Goal: Register for event/course

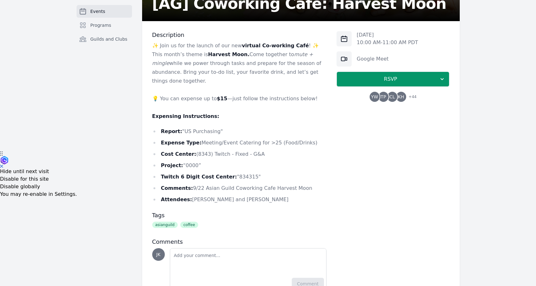
scroll to position [155, 0]
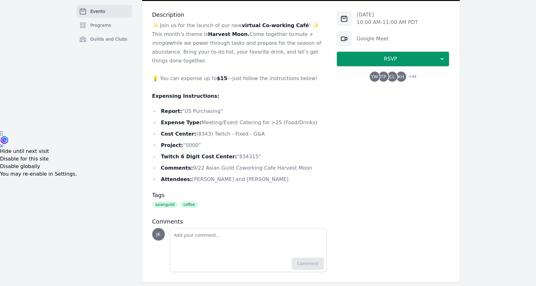
click at [410, 75] on span "+ 44" at bounding box center [411, 77] width 12 height 9
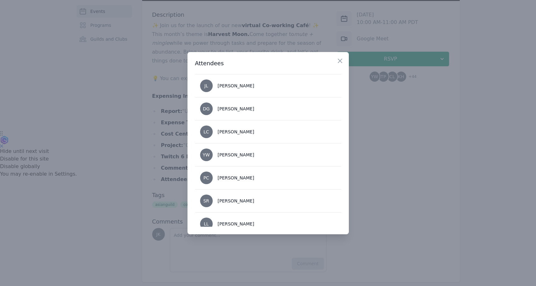
scroll to position [950, 0]
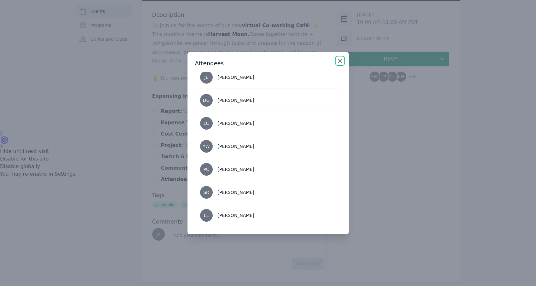
click at [340, 58] on icon "button" at bounding box center [340, 61] width 8 height 8
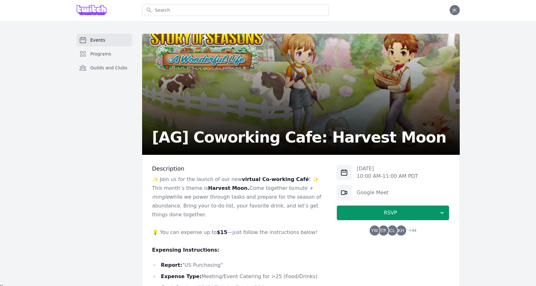
scroll to position [0, 0]
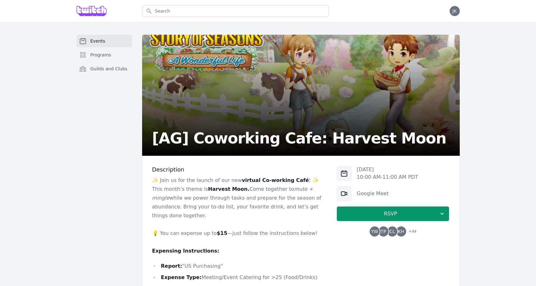
click at [406, 232] on span "+ 44" at bounding box center [411, 232] width 12 height 9
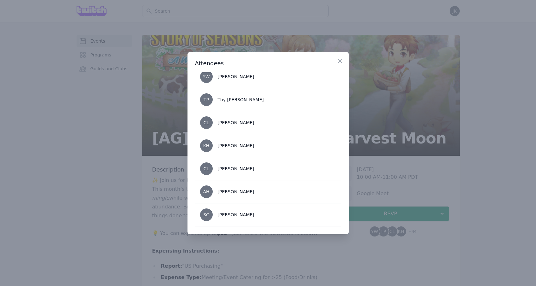
scroll to position [8, 0]
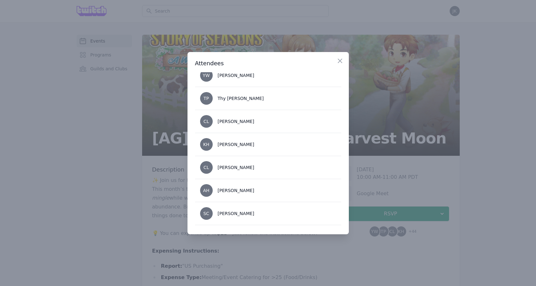
click at [124, 238] on div at bounding box center [268, 143] width 536 height 286
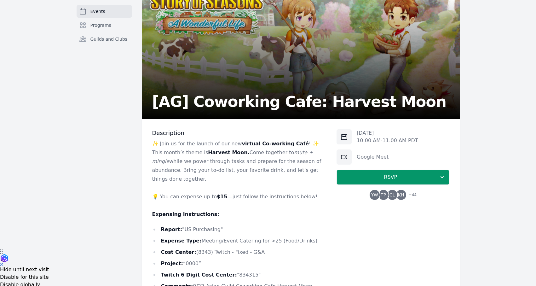
scroll to position [0, 0]
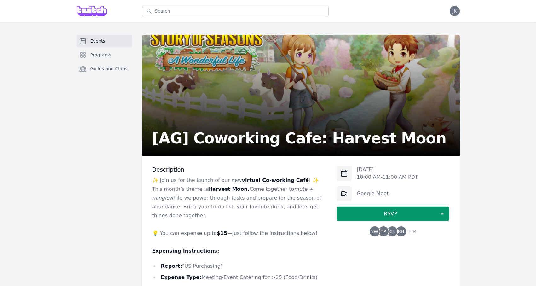
click at [410, 236] on span "+ 44" at bounding box center [411, 232] width 12 height 9
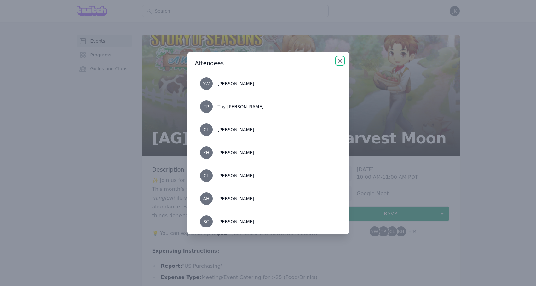
click at [336, 58] on icon "button" at bounding box center [340, 61] width 8 height 8
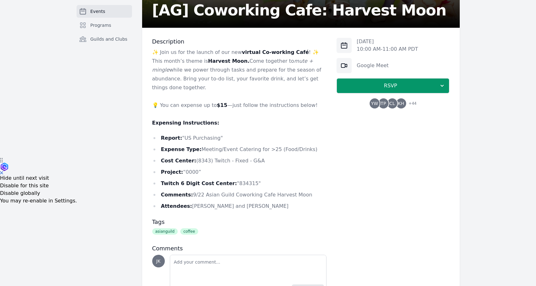
scroll to position [134, 0]
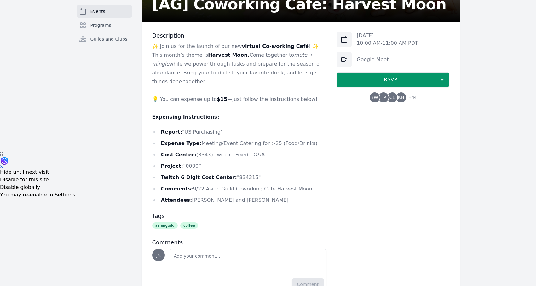
click at [408, 97] on span "+ 44" at bounding box center [411, 98] width 12 height 9
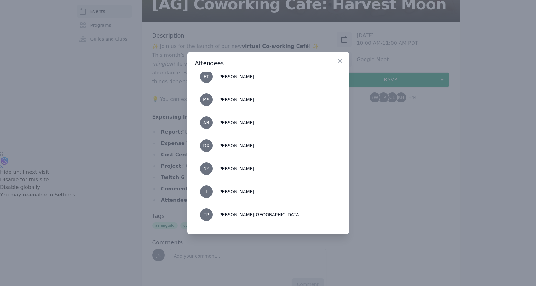
scroll to position [307, 0]
click at [342, 64] on icon "button" at bounding box center [340, 61] width 8 height 8
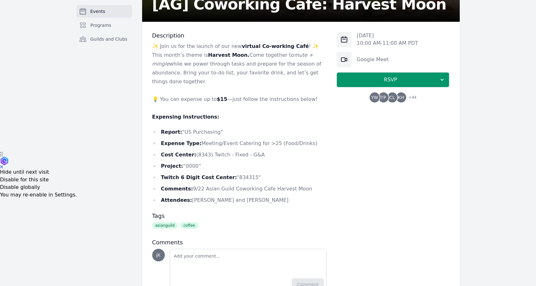
click at [370, 41] on p "10:00 AM - 11:00 AM PDT" at bounding box center [387, 43] width 61 height 8
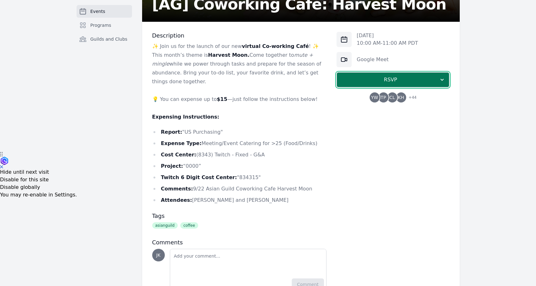
click at [443, 80] on icon "button" at bounding box center [442, 80] width 3 height 2
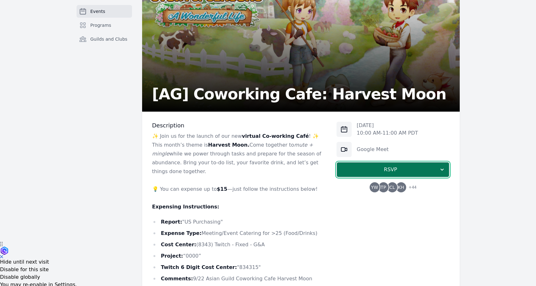
scroll to position [0, 0]
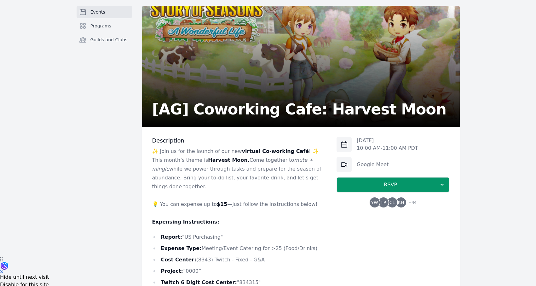
scroll to position [37, 0]
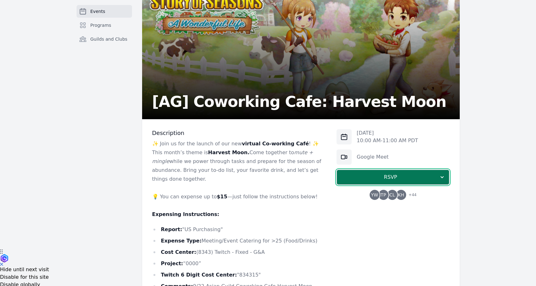
click at [365, 177] on span "RSVP" at bounding box center [390, 177] width 97 height 8
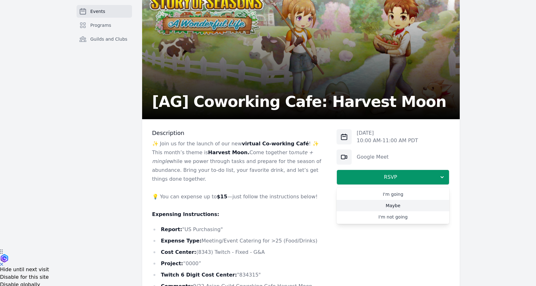
click at [368, 207] on link "Maybe" at bounding box center [393, 205] width 113 height 11
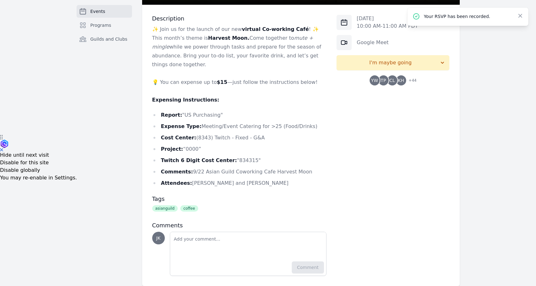
scroll to position [151, 0]
